Goal: Task Accomplishment & Management: Use online tool/utility

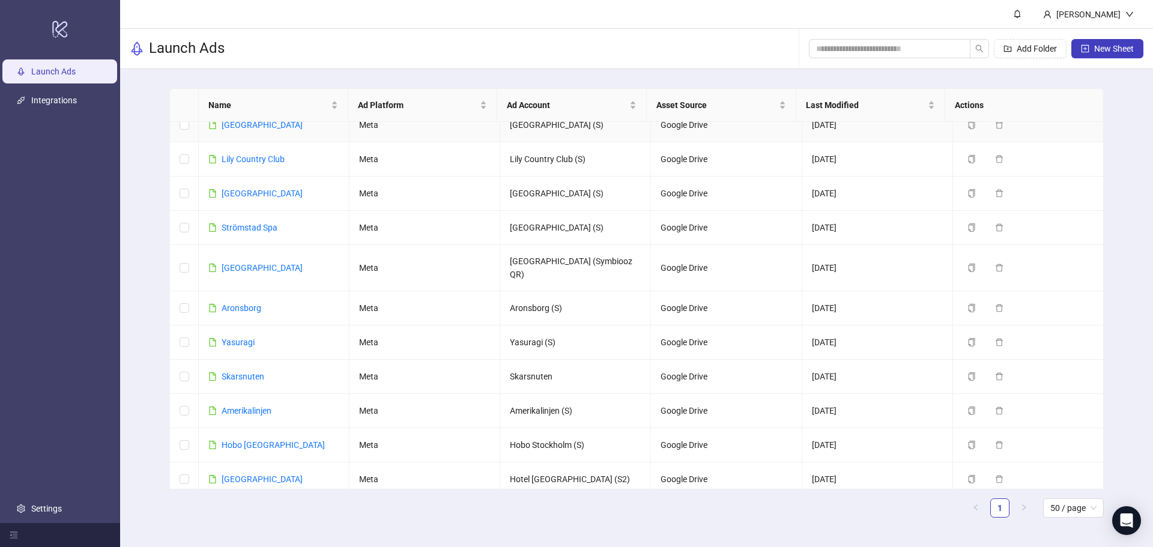
scroll to position [240, 0]
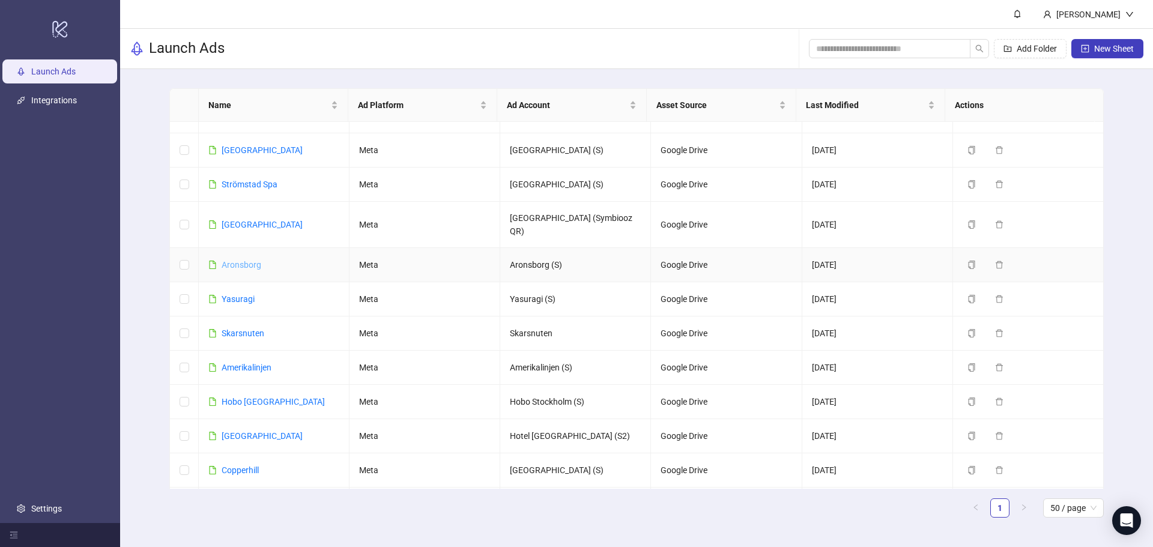
click at [237, 260] on link "Aronsborg" at bounding box center [242, 265] width 40 height 10
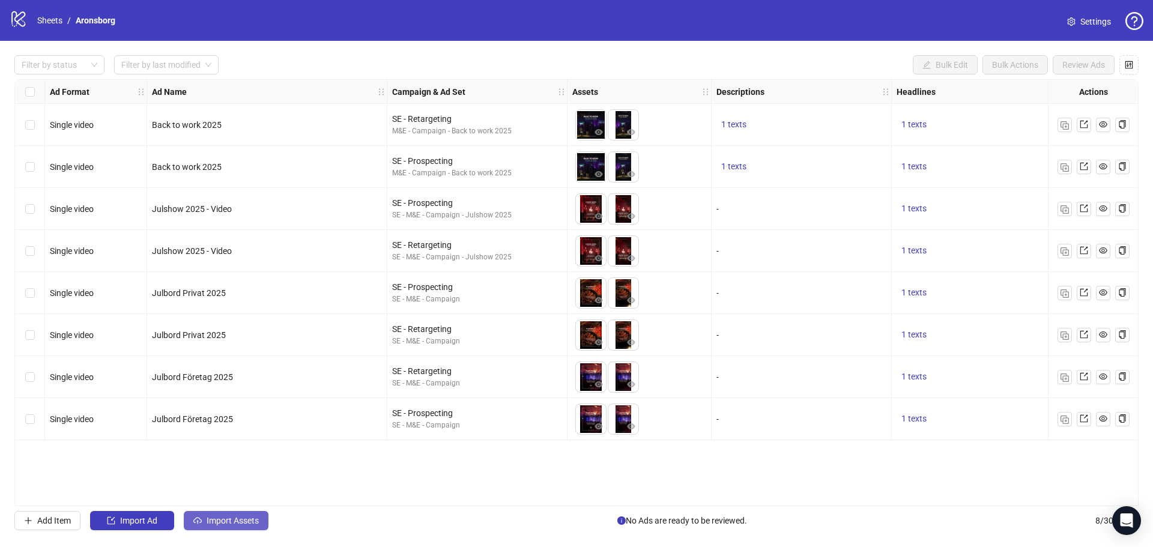
click at [250, 519] on span "Import Assets" at bounding box center [233, 521] width 52 height 10
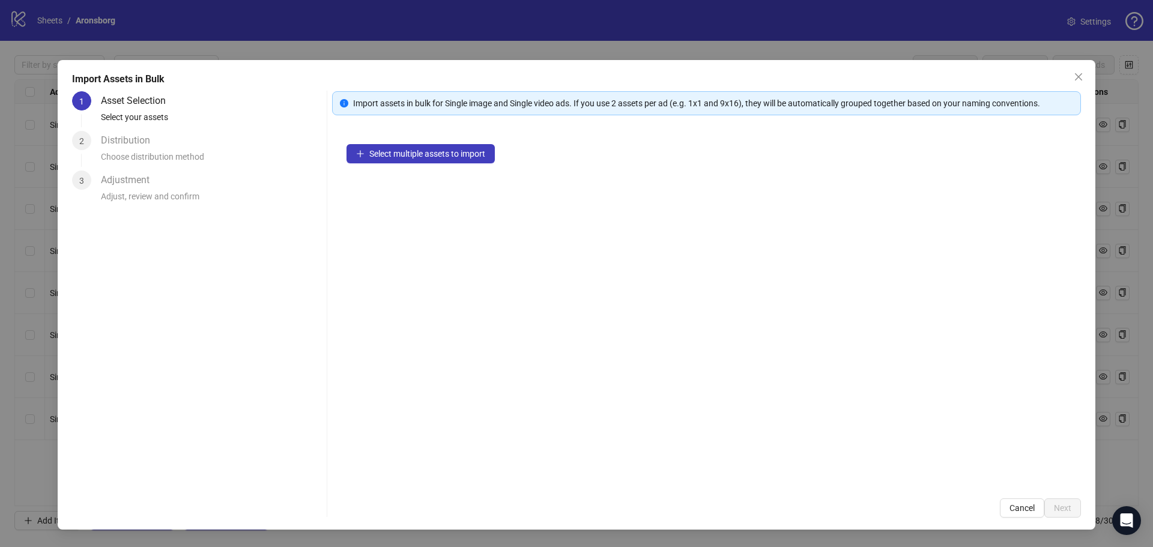
click at [381, 144] on div "Select multiple assets to import" at bounding box center [706, 307] width 749 height 354
click at [385, 152] on button "Select multiple assets to import" at bounding box center [420, 153] width 148 height 19
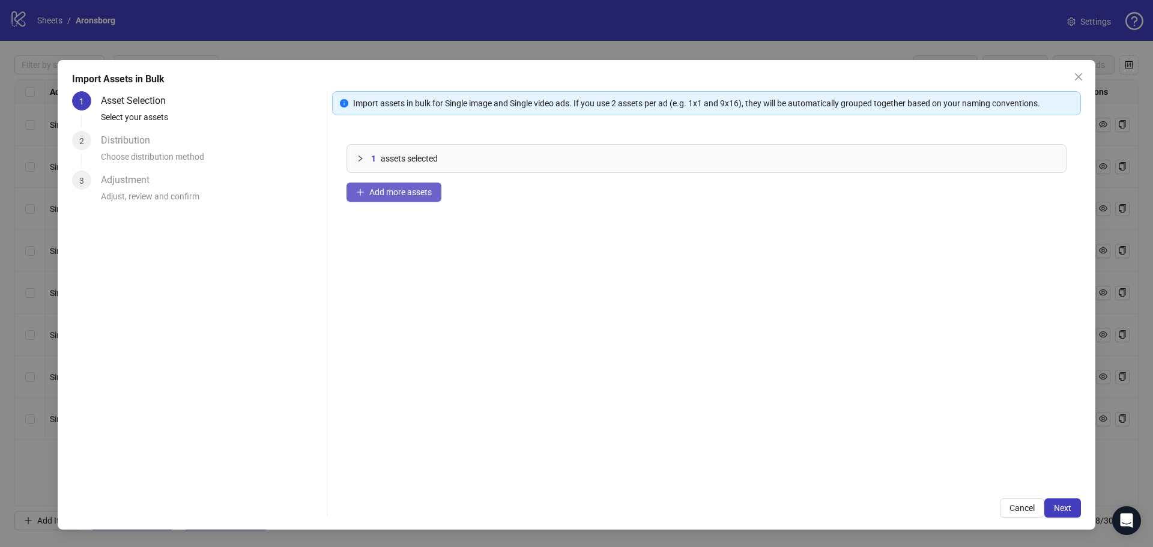
click at [396, 191] on span "Add more assets" at bounding box center [400, 192] width 62 height 10
click at [1060, 502] on button "Next" at bounding box center [1062, 507] width 37 height 19
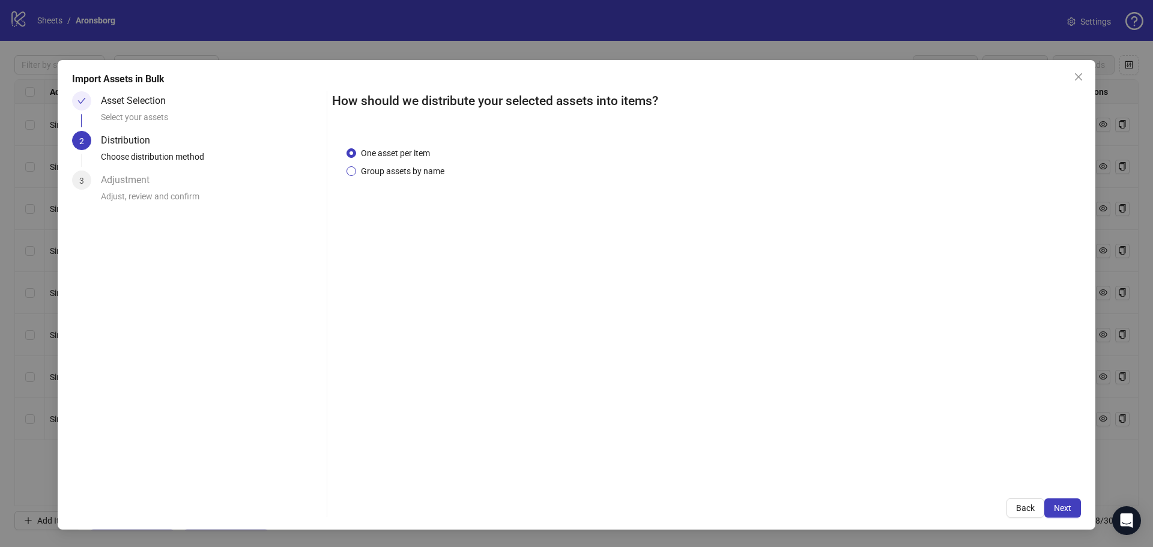
click at [431, 169] on span "Group assets by name" at bounding box center [402, 171] width 93 height 13
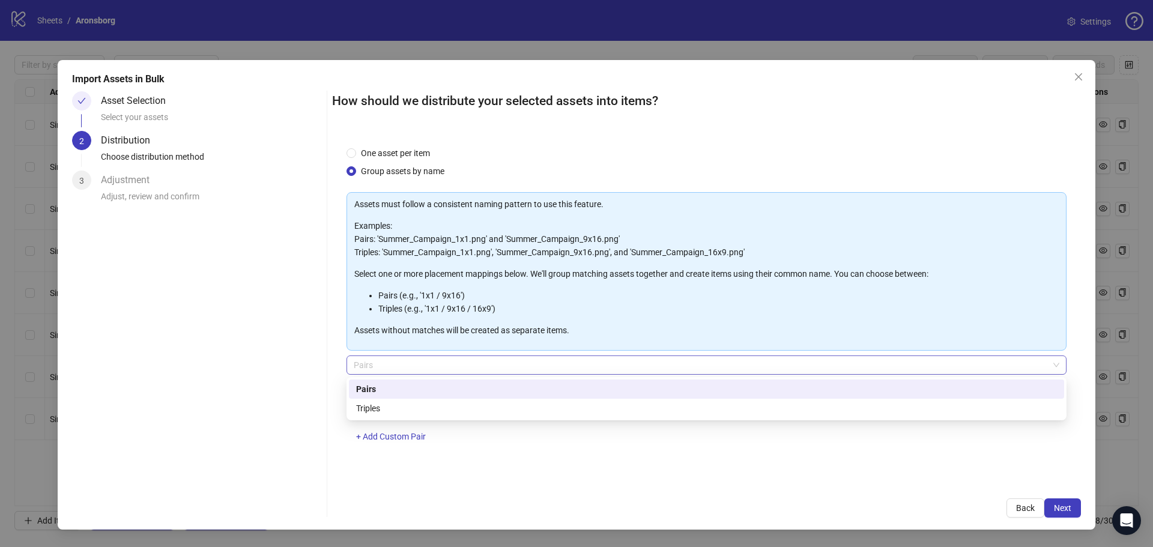
click at [485, 367] on span "Pairs" at bounding box center [707, 365] width 706 height 18
click at [470, 385] on div "Pairs" at bounding box center [706, 388] width 701 height 13
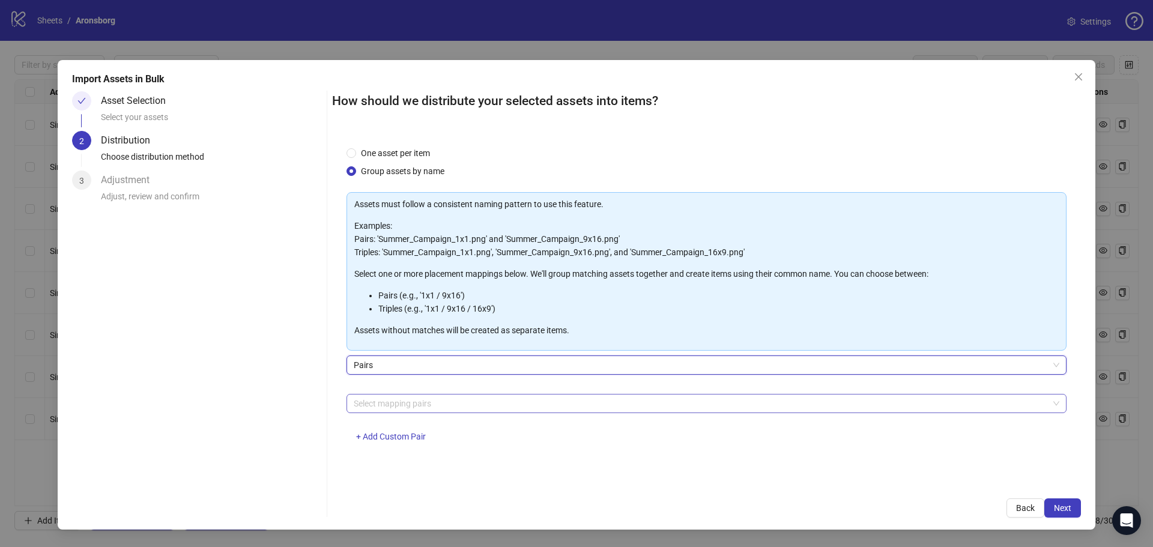
click at [458, 406] on div at bounding box center [700, 403] width 702 height 17
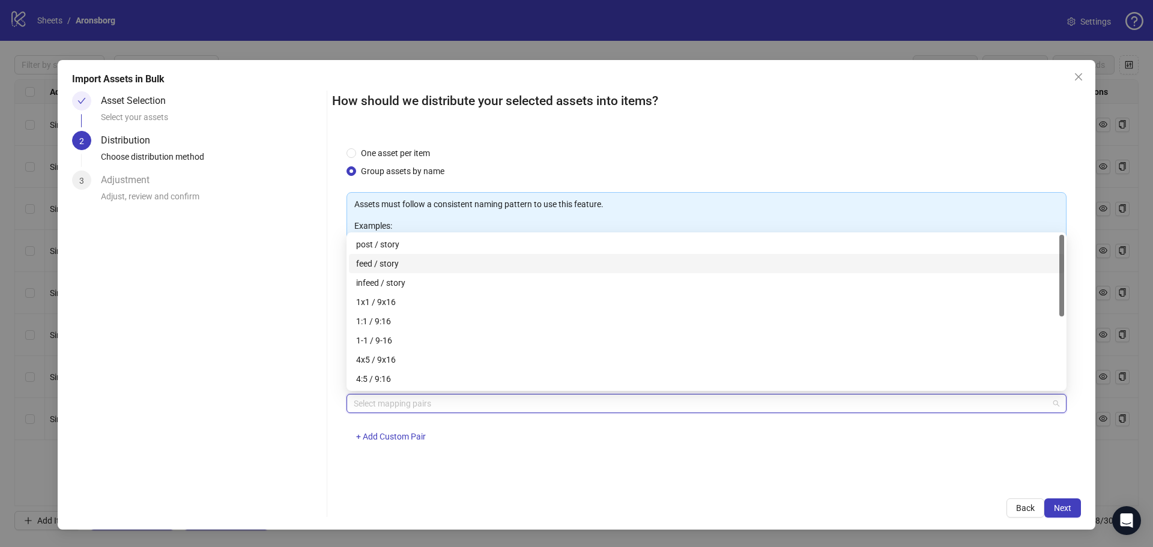
click at [420, 260] on div "feed / story" at bounding box center [706, 263] width 701 height 13
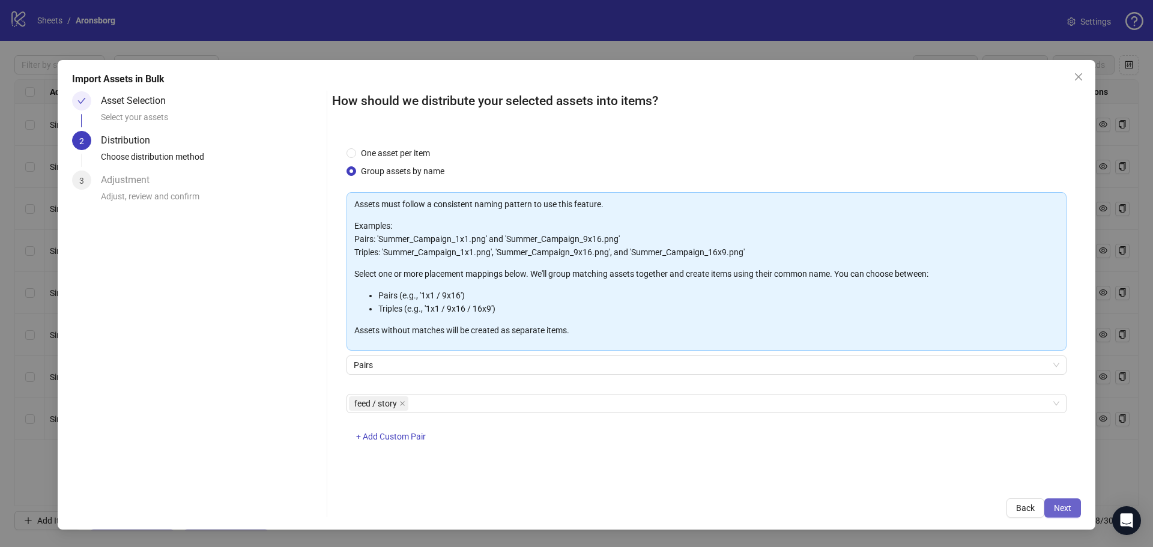
click at [1057, 507] on span "Next" at bounding box center [1062, 508] width 17 height 10
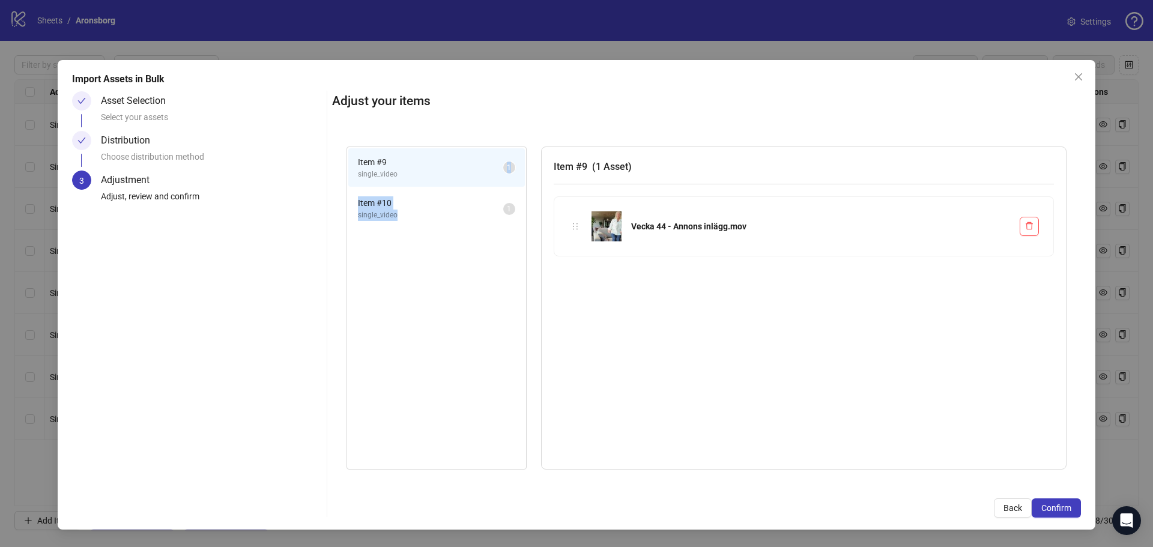
drag, startPoint x: 447, startPoint y: 216, endPoint x: 452, endPoint y: 185, distance: 31.1
click at [452, 185] on ul "Item # 9 single_video 1 Item # 10 single_video 1" at bounding box center [436, 188] width 179 height 83
click at [455, 177] on span "single_video" at bounding box center [430, 174] width 145 height 11
click at [1083, 76] on span "Close" at bounding box center [1078, 77] width 19 height 10
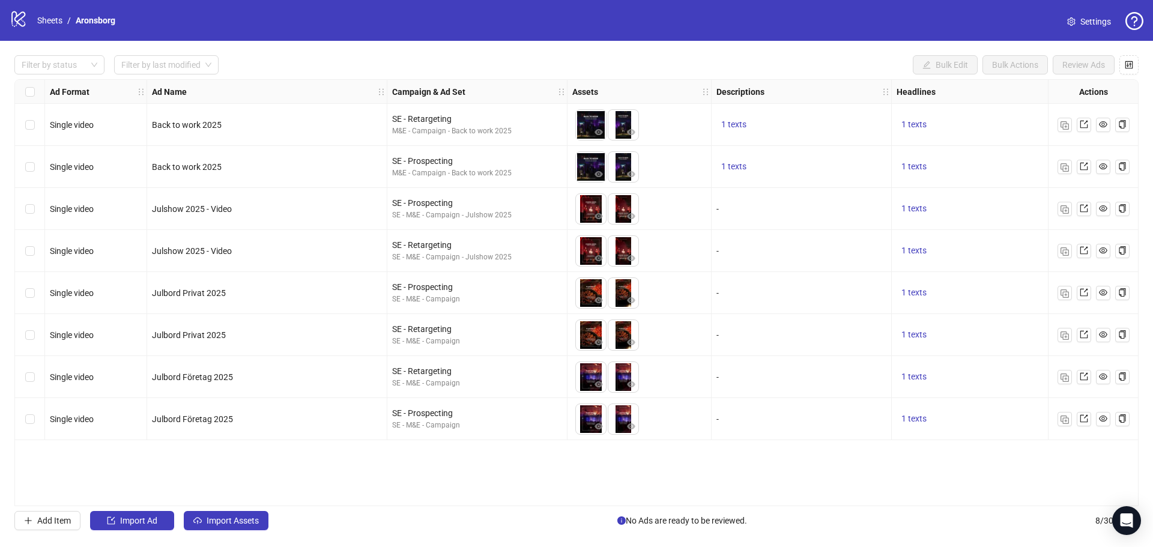
click at [52, 457] on div "Ad Format Ad Name Campaign & Ad Set Assets Descriptions Headlines Primary Texts…" at bounding box center [576, 292] width 1124 height 427
click at [51, 514] on button "Add Item" at bounding box center [47, 520] width 66 height 19
click at [88, 458] on span "Single image" at bounding box center [95, 461] width 77 height 18
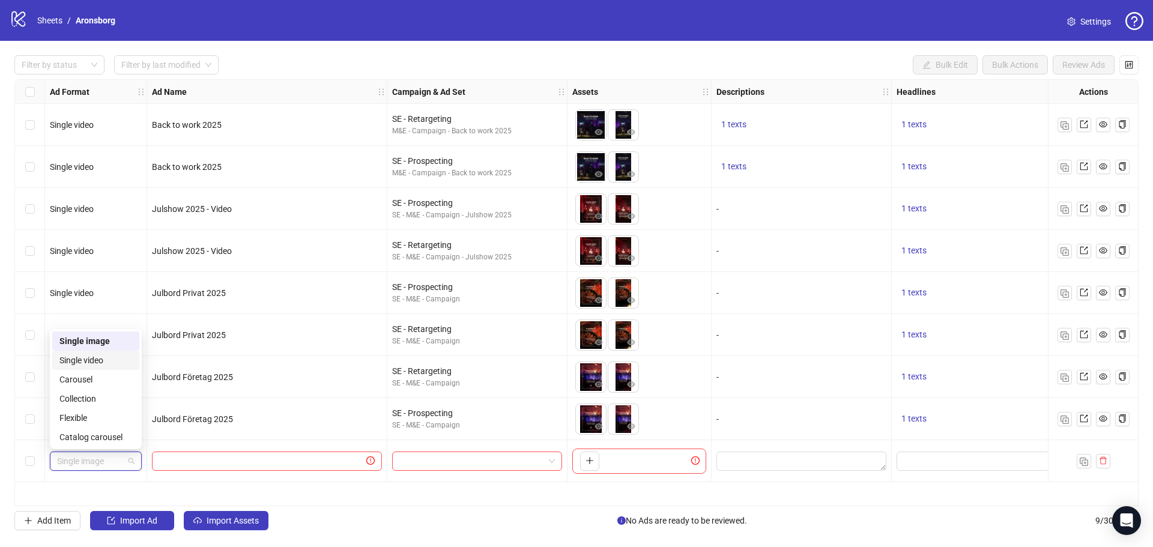
click at [91, 362] on div "Single video" at bounding box center [95, 360] width 73 height 13
click at [258, 459] on input "text" at bounding box center [261, 461] width 205 height 13
type input "********"
click at [447, 452] on div at bounding box center [477, 461] width 170 height 19
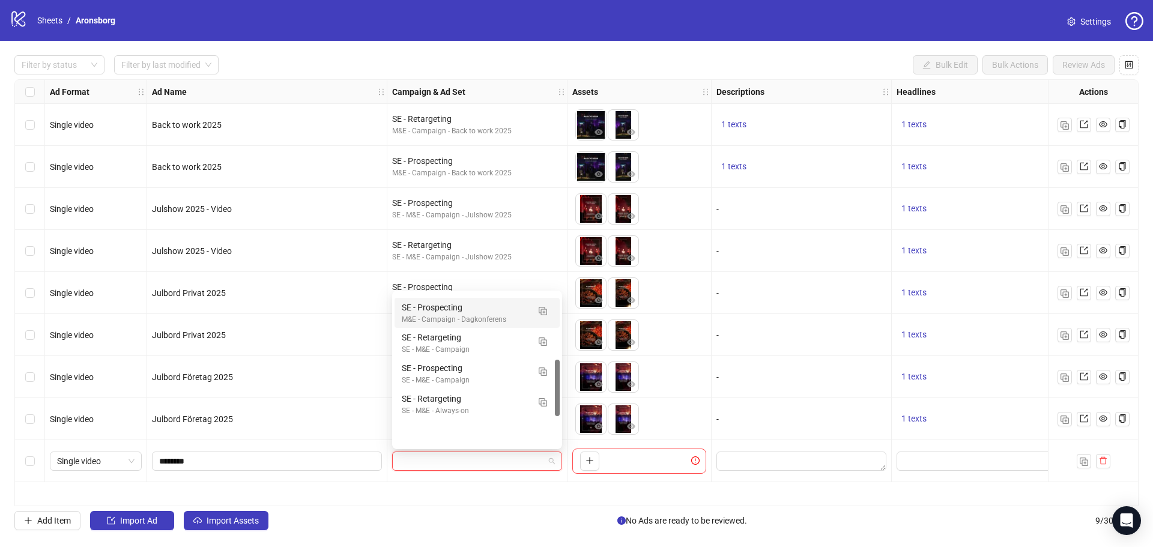
scroll to position [240, 0]
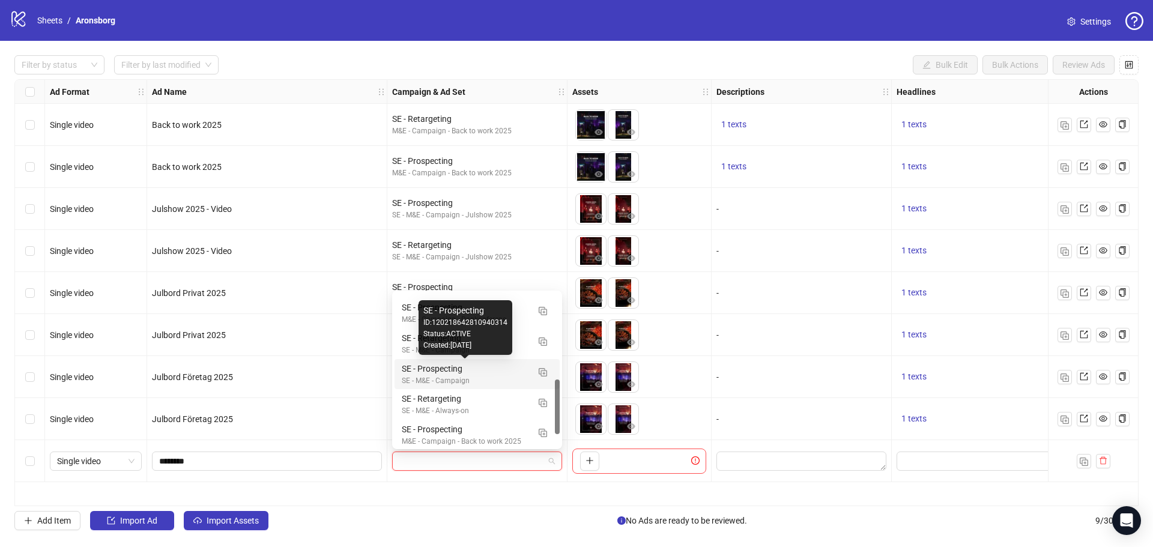
click at [488, 373] on div "SE - Prospecting" at bounding box center [465, 368] width 127 height 13
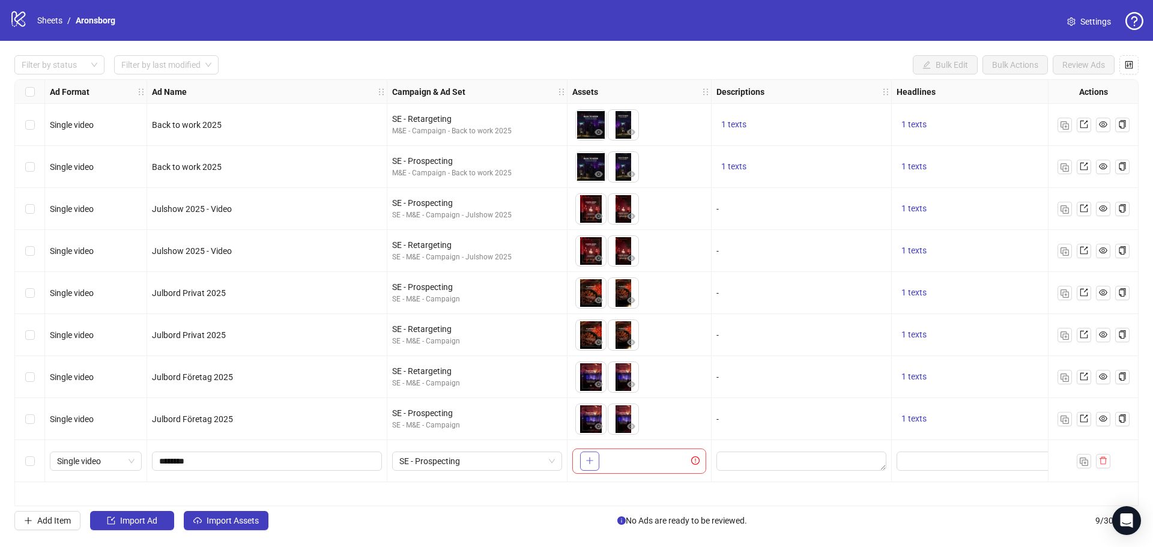
click at [584, 459] on button "button" at bounding box center [589, 461] width 19 height 19
click at [621, 459] on icon "plus" at bounding box center [622, 460] width 8 height 8
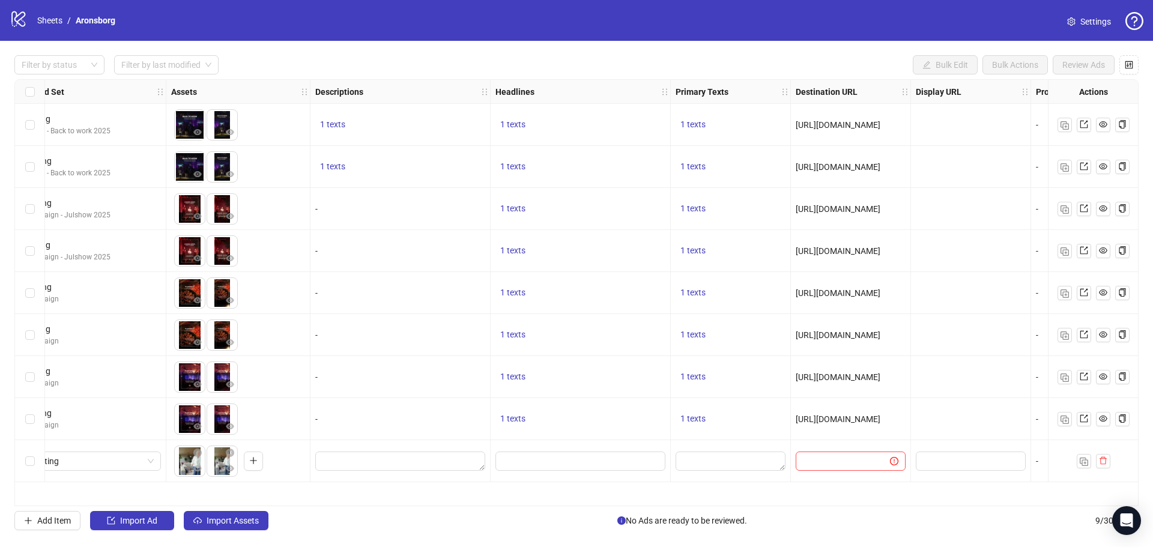
scroll to position [0, 474]
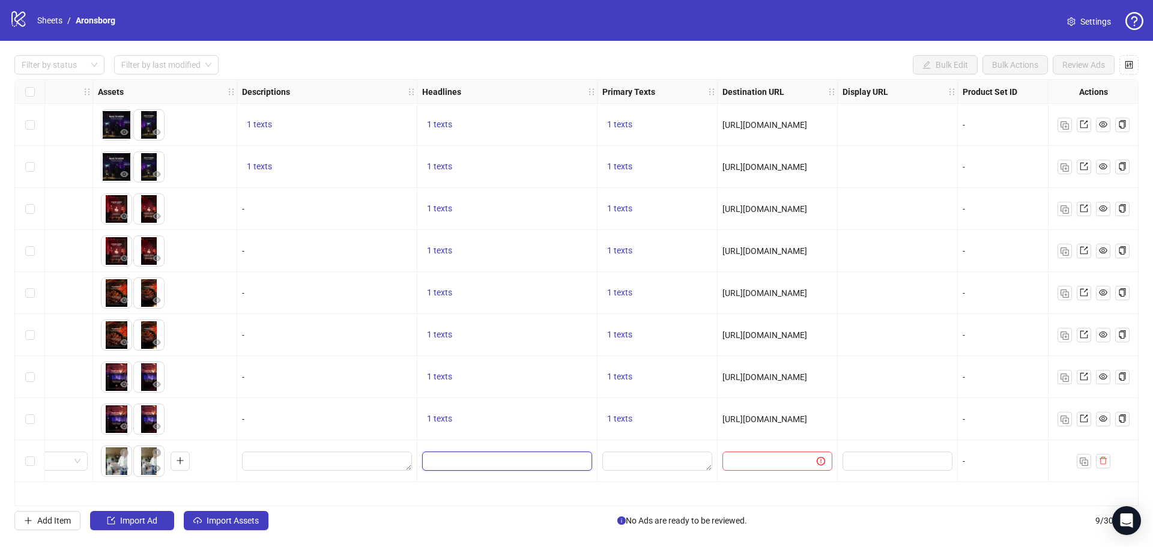
click at [546, 455] on input "Edit values" at bounding box center [505, 461] width 153 height 13
type input "**********"
click at [643, 465] on textarea "Edit values" at bounding box center [657, 461] width 110 height 19
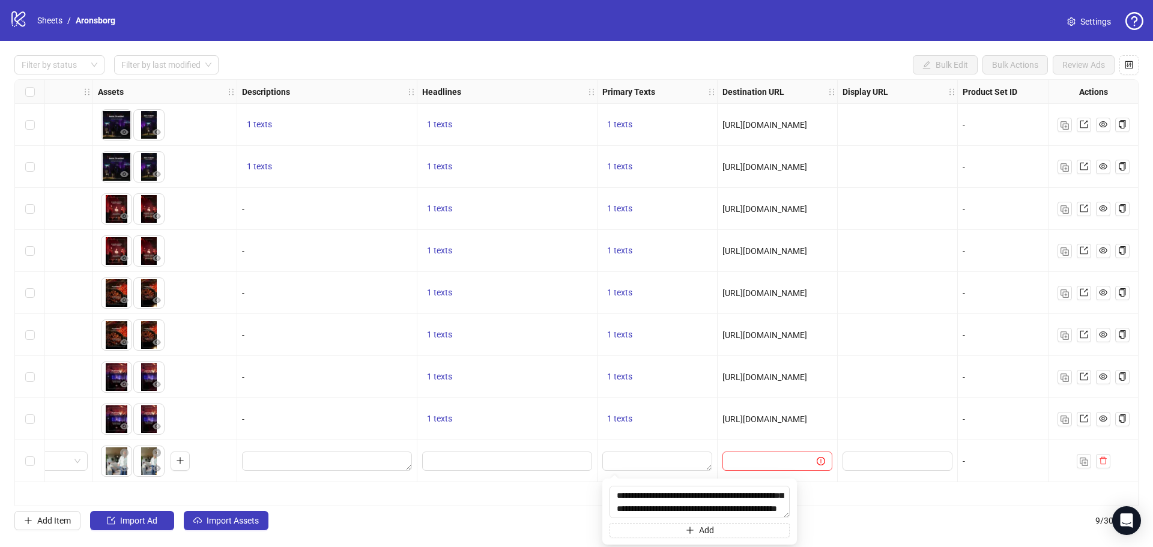
type textarea "**********"
click at [515, 456] on input "Edit values" at bounding box center [505, 461] width 153 height 13
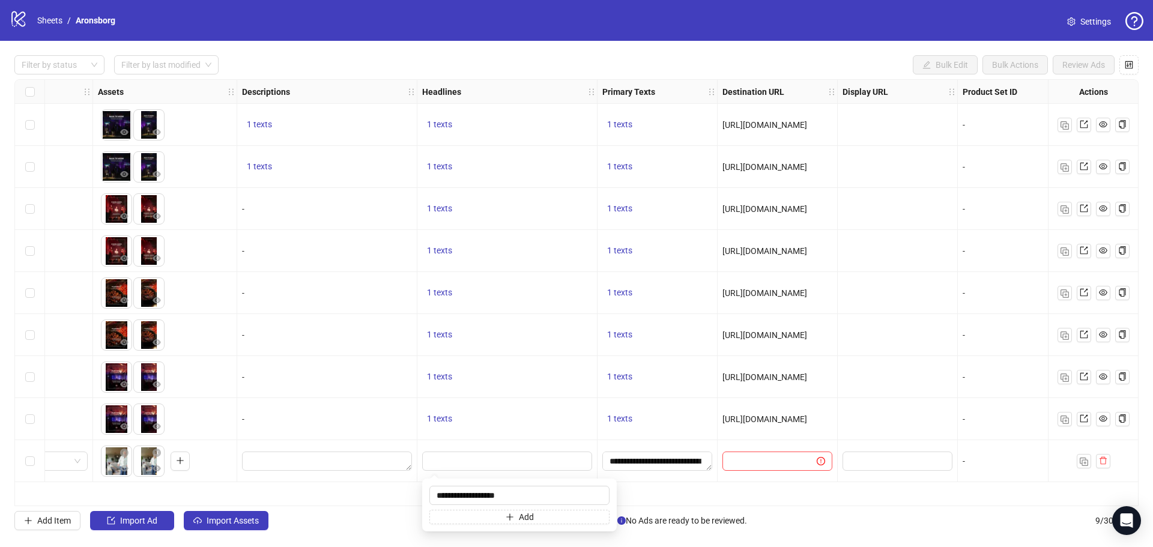
type input "**********"
click at [779, 465] on input "text" at bounding box center [765, 461] width 70 height 13
paste input "**********"
type input "**********"
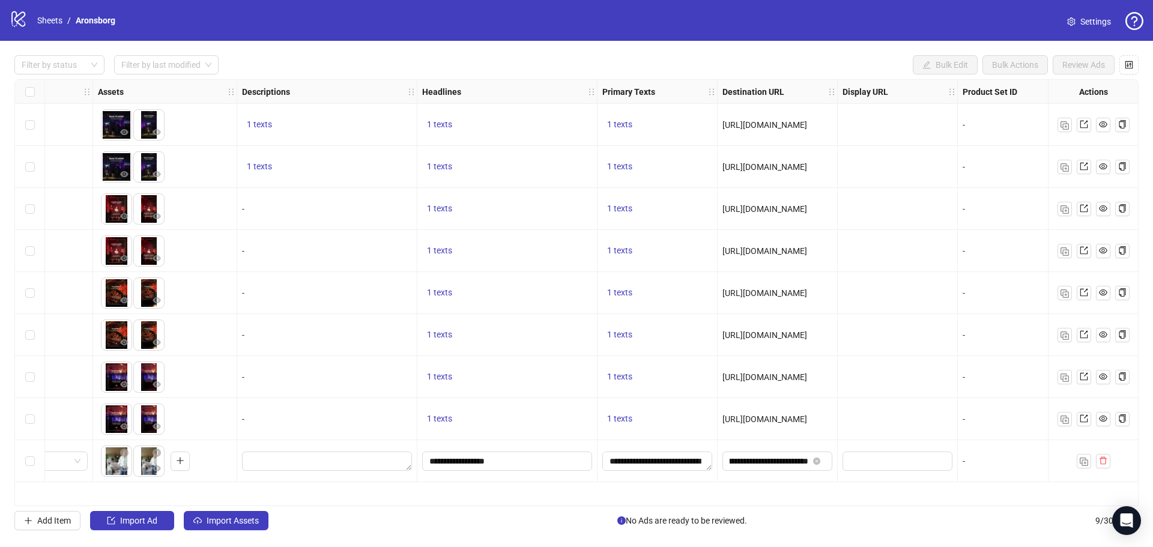
click at [607, 482] on div "**********" at bounding box center [657, 461] width 120 height 42
drag, startPoint x: 358, startPoint y: 500, endPoint x: 623, endPoint y: 504, distance: 264.8
click at [623, 504] on div "Ad Format Ad Name Campaign & Ad Set Assets Descriptions Headlines Primary Texts…" at bounding box center [576, 292] width 1124 height 427
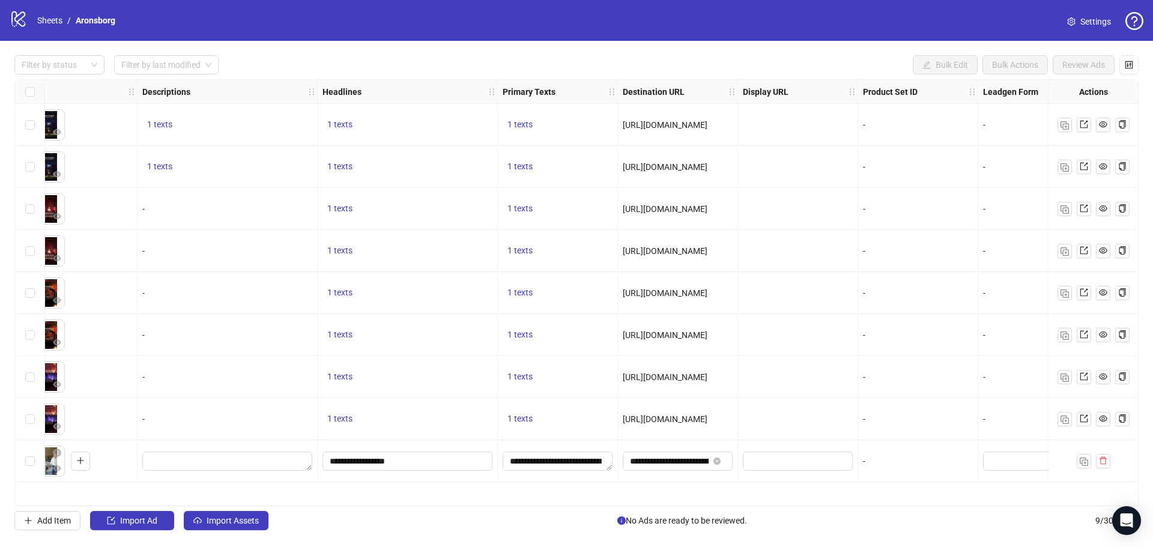
scroll to position [0, 841]
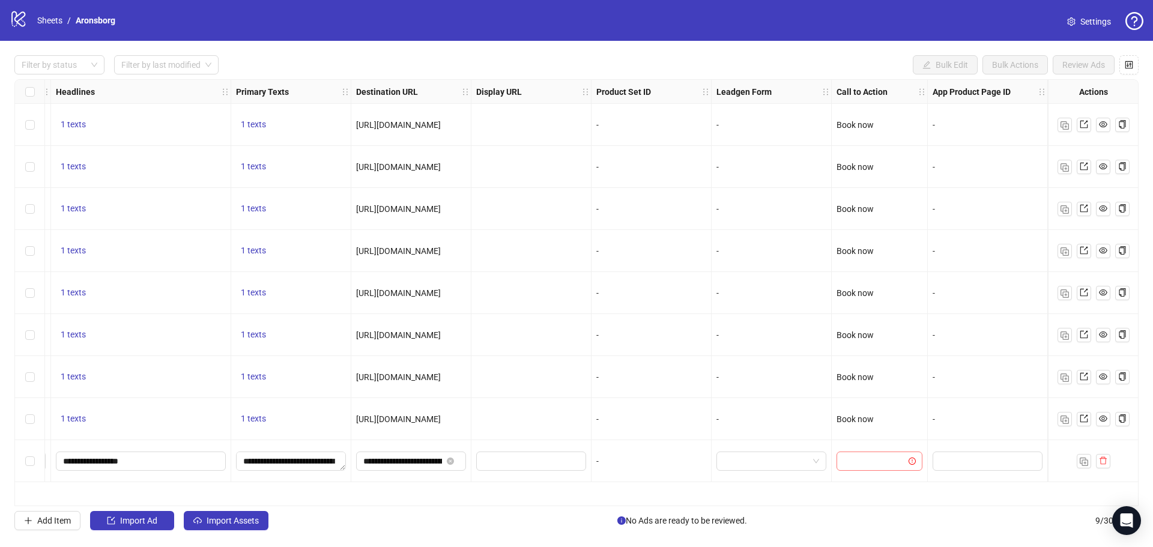
click at [890, 466] on input "search" at bounding box center [874, 461] width 61 height 18
click at [896, 332] on div "Book now" at bounding box center [879, 340] width 81 height 19
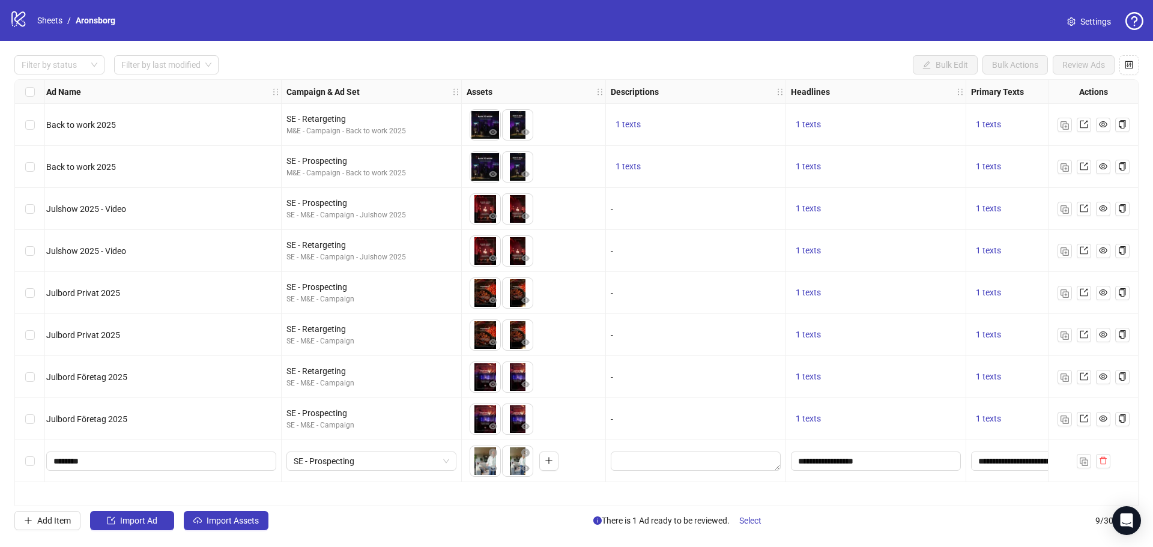
scroll to position [0, 0]
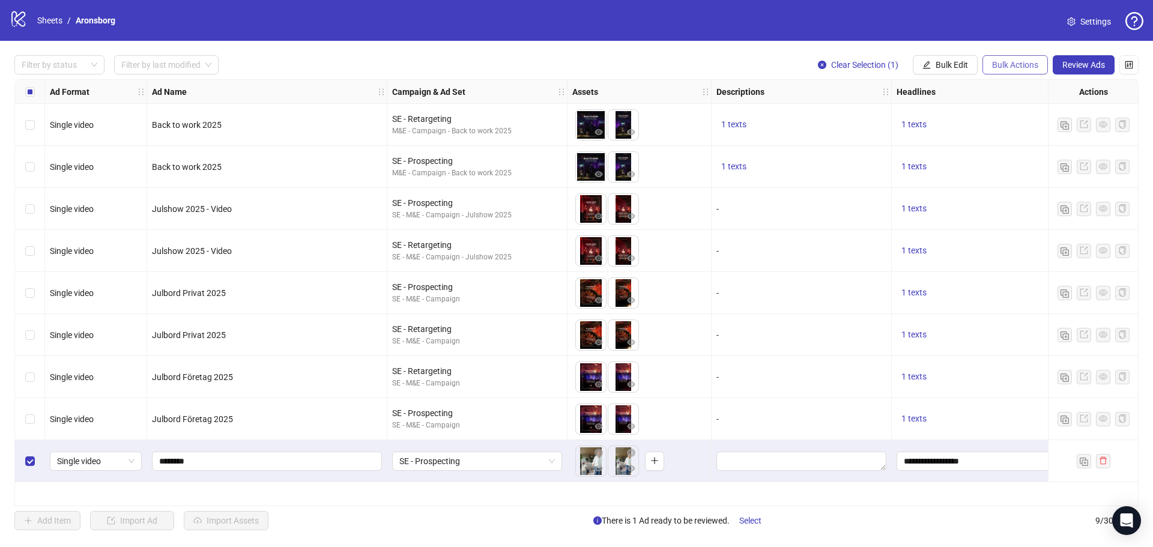
click at [1025, 68] on span "Bulk Actions" at bounding box center [1015, 65] width 46 height 10
click at [1044, 125] on span "Duplicate with assets" at bounding box center [1032, 127] width 82 height 13
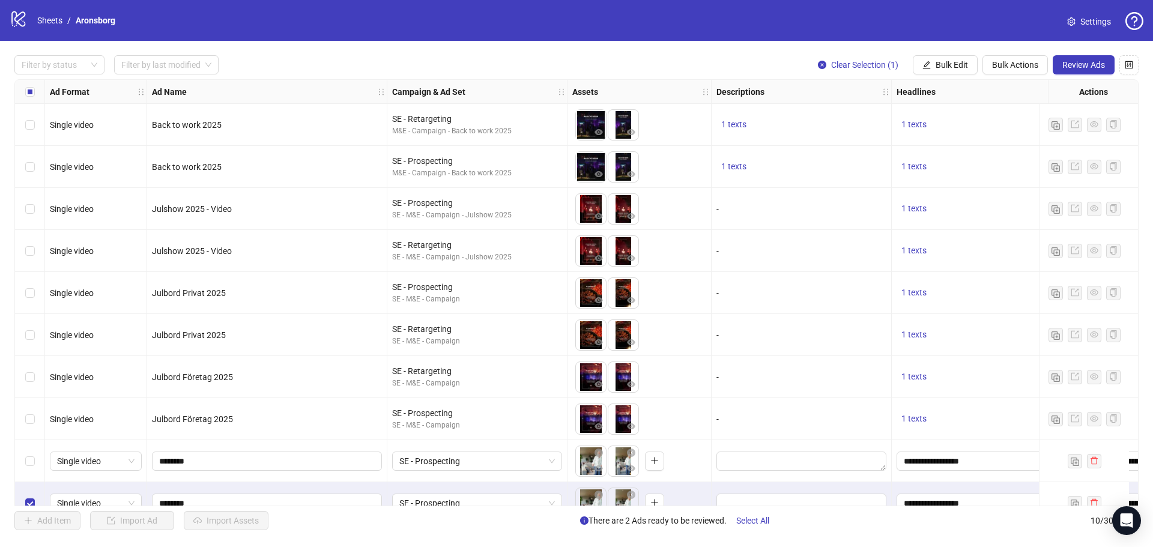
scroll to position [23, 0]
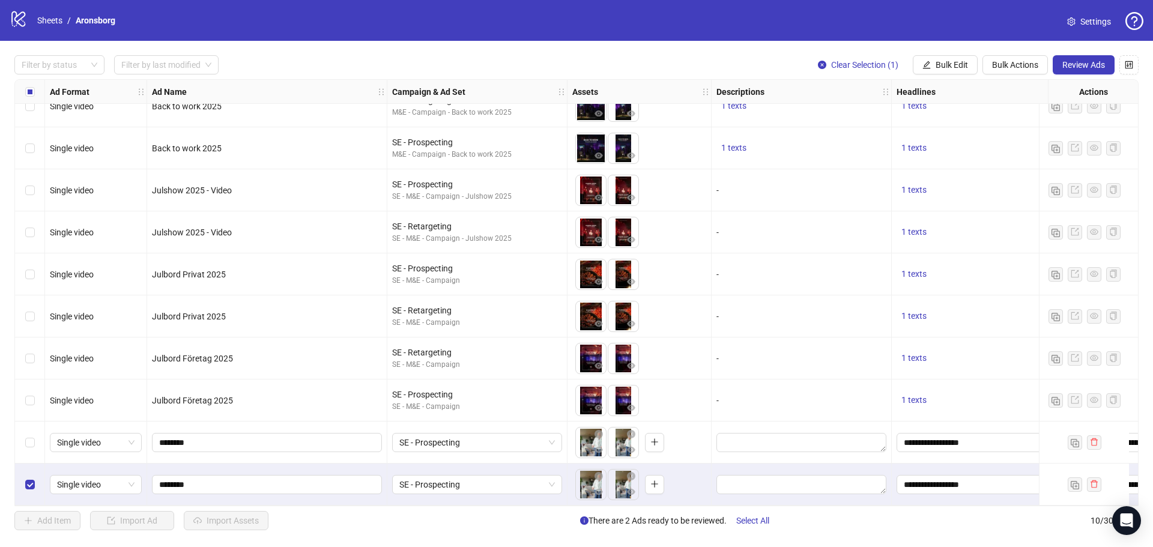
click at [487, 492] on div "SE - Prospecting" at bounding box center [477, 485] width 180 height 42
click at [487, 483] on span "SE - Prospecting" at bounding box center [477, 485] width 156 height 18
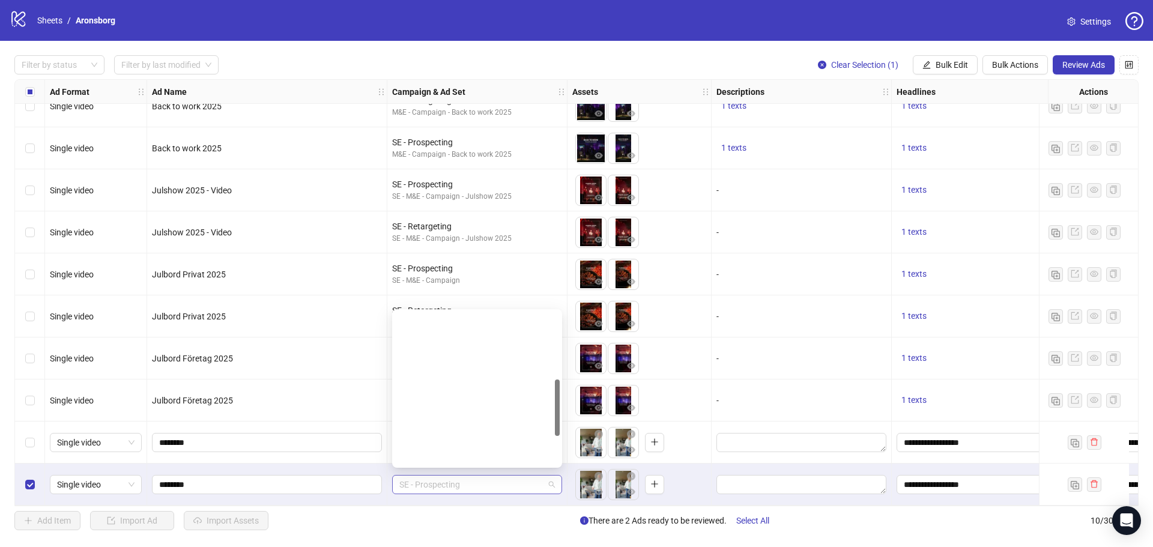
scroll to position [183, 0]
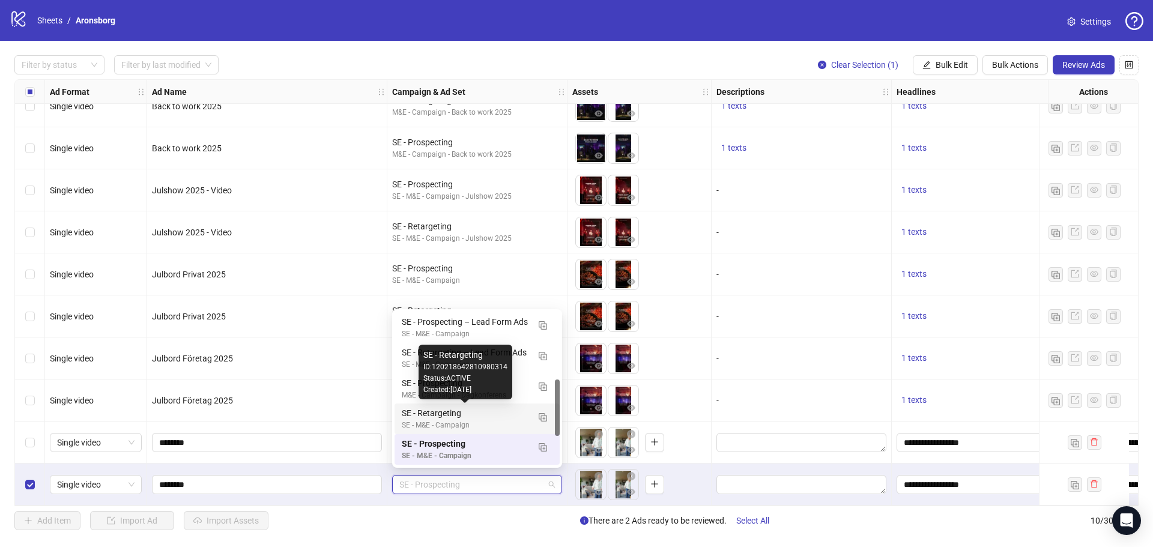
click at [491, 409] on div "SE - Retargeting" at bounding box center [465, 412] width 127 height 13
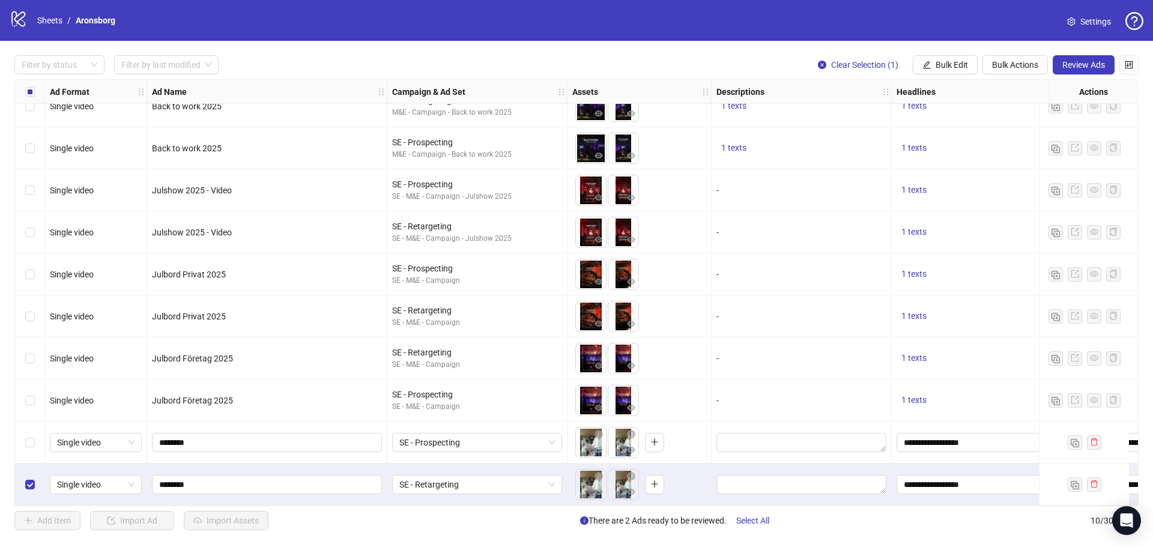
click at [546, 410] on div "SE - Prospecting SE - M&E - Campaign" at bounding box center [477, 400] width 180 height 42
click at [25, 434] on div "Select row 9" at bounding box center [30, 442] width 30 height 42
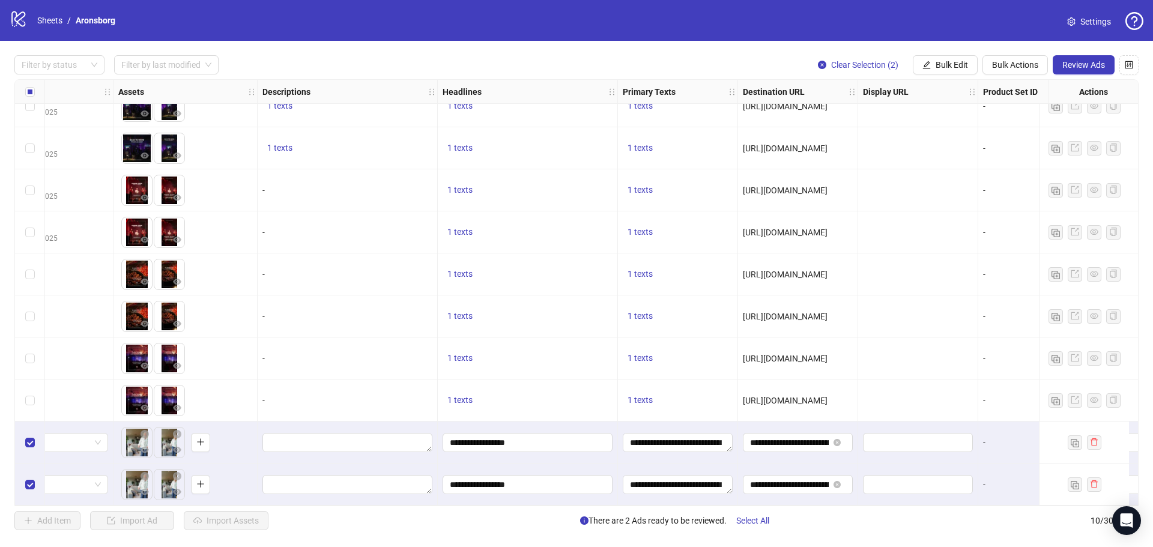
scroll to position [23, 339]
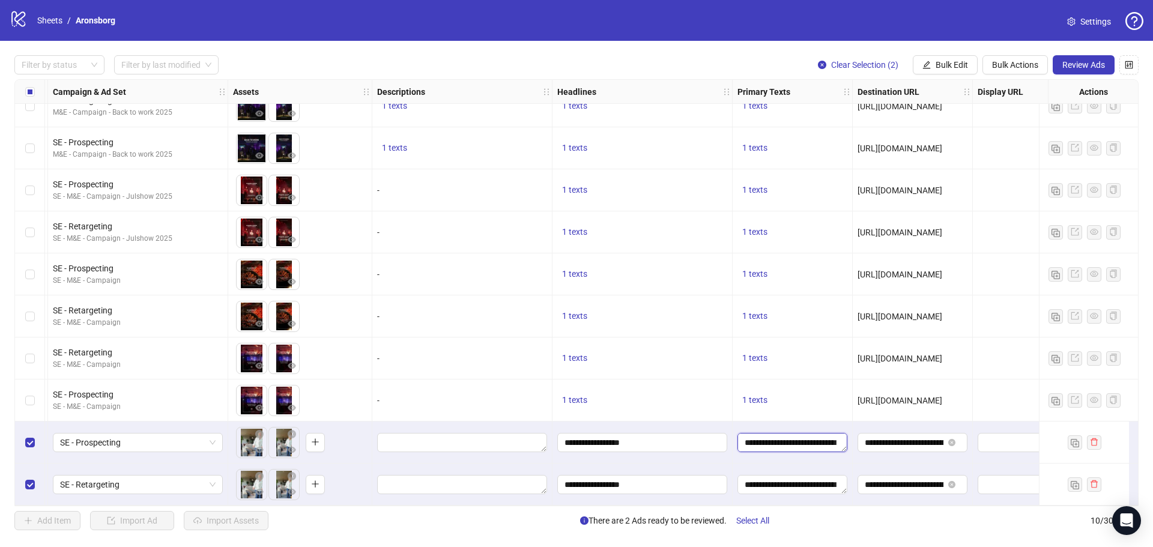
click at [761, 437] on textarea "**********" at bounding box center [792, 442] width 110 height 19
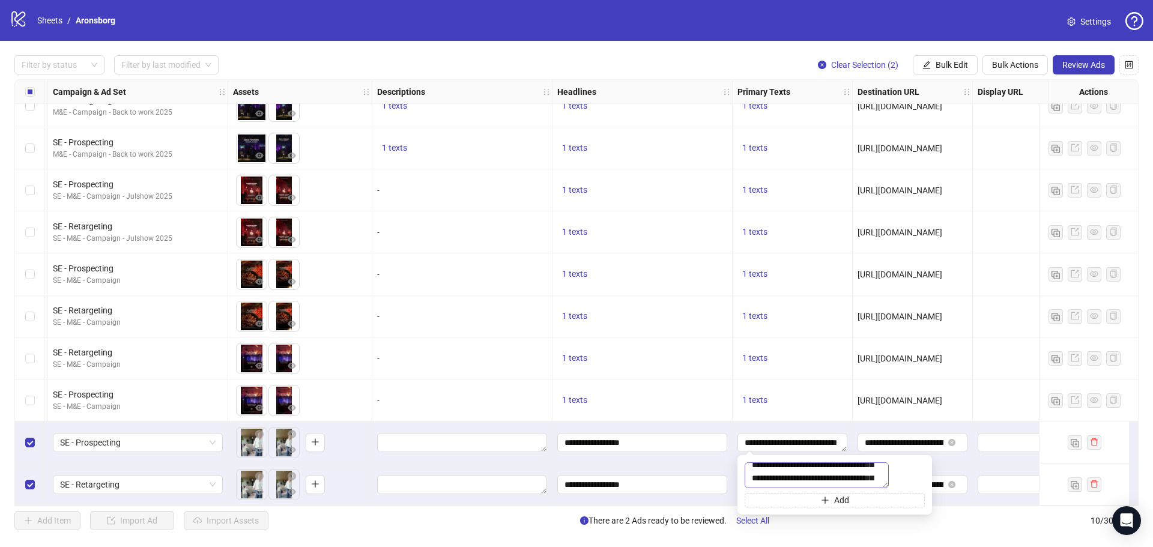
scroll to position [92, 0]
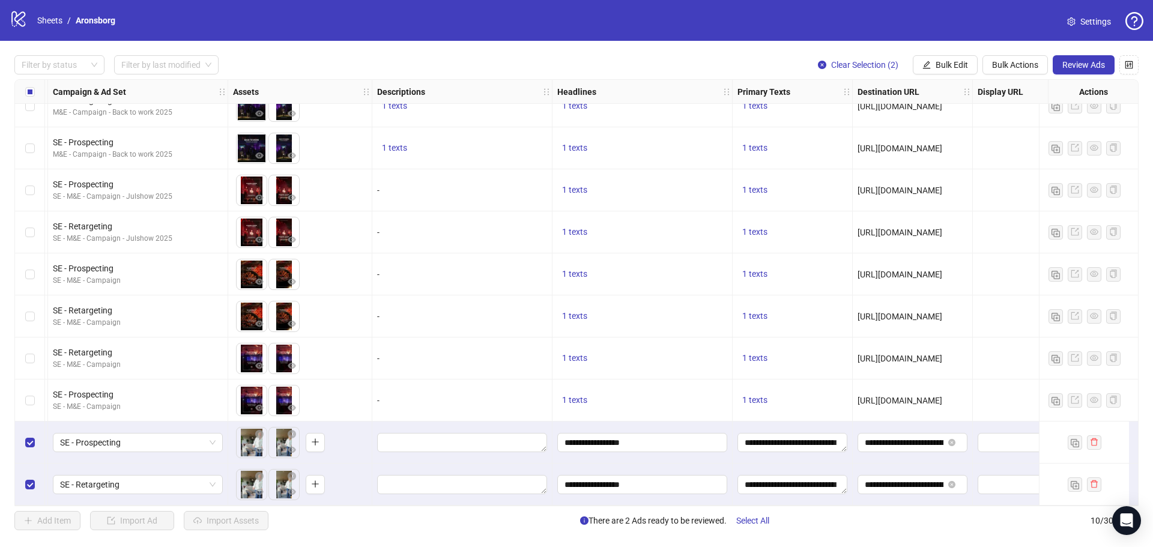
click at [680, 406] on div "1 texts" at bounding box center [642, 400] width 180 height 42
click at [1082, 62] on span "Review Ads" at bounding box center [1083, 65] width 43 height 10
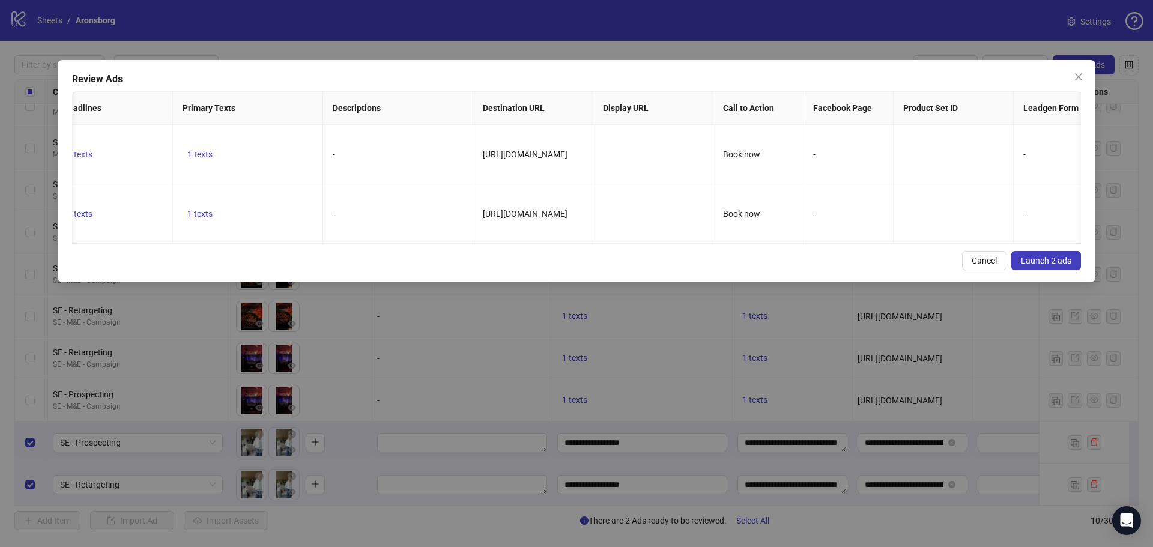
scroll to position [0, 398]
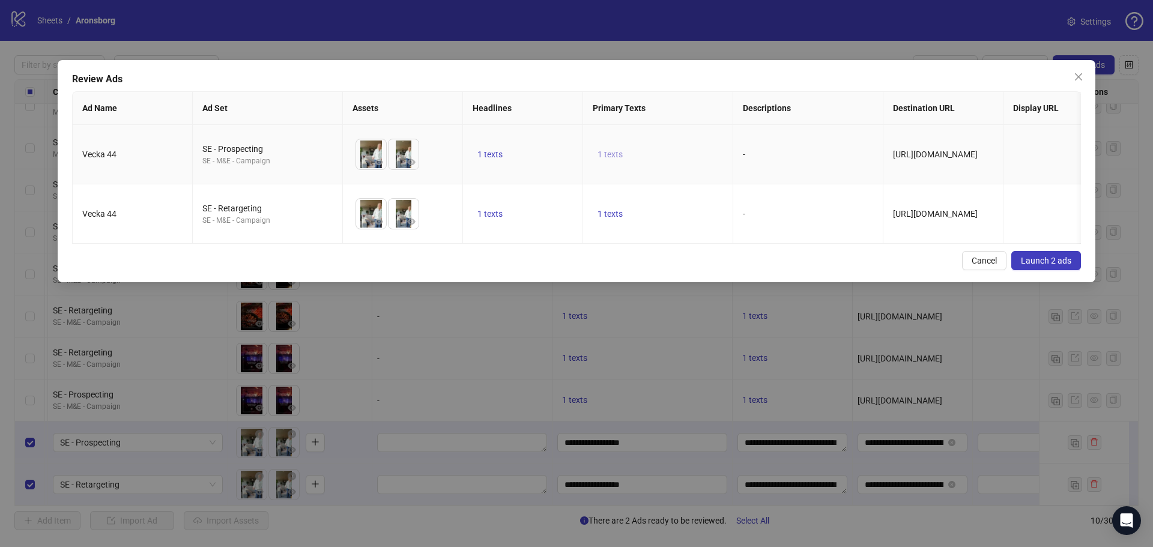
click at [603, 148] on button "1 texts" at bounding box center [610, 154] width 35 height 14
click at [569, 256] on div "Review Ads Ad Name Ad Set Assets Headlines Primary Texts Descriptions Destinati…" at bounding box center [577, 171] width 1038 height 222
click at [1043, 260] on button "Launch 2 ads" at bounding box center [1046, 260] width 70 height 19
